Goal: Check status: Check status

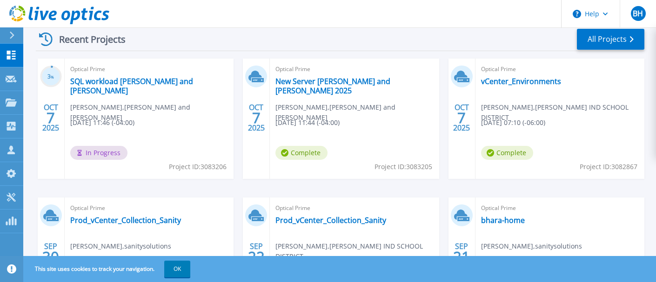
scroll to position [146, 0]
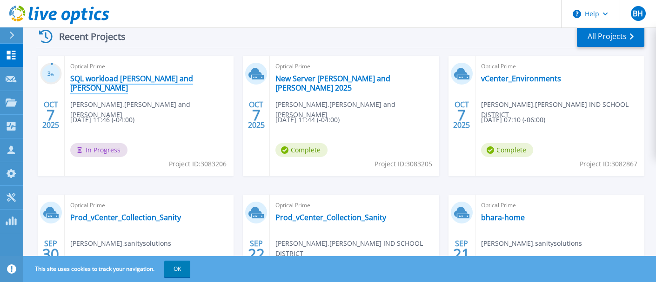
click at [132, 79] on link "SQL workload [PERSON_NAME] and [PERSON_NAME]" at bounding box center [149, 83] width 158 height 19
